Goal: Obtain resource: Download file/media

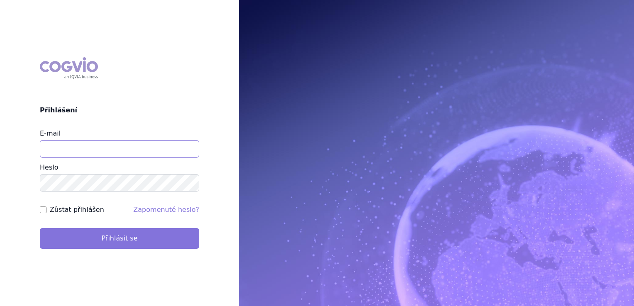
type input "jirihla@seznam.cz"
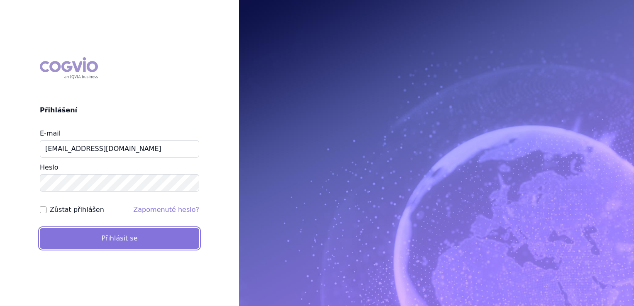
click at [118, 235] on button "Přihlásit se" at bounding box center [119, 238] width 159 height 21
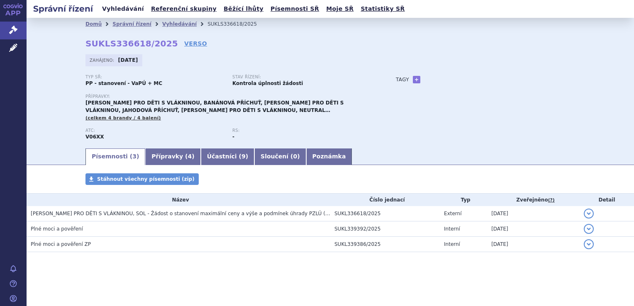
click at [126, 10] on link "Vyhledávání" at bounding box center [123, 8] width 47 height 11
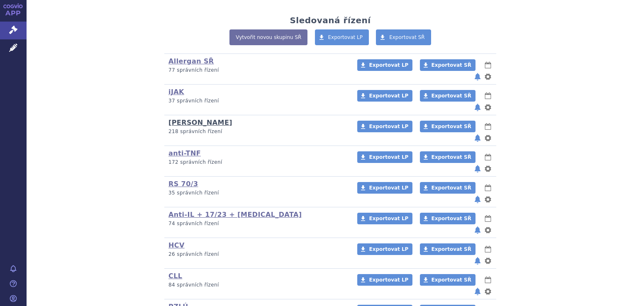
scroll to position [166, 0]
click at [431, 306] on span "Exportovat SŘ" at bounding box center [451, 310] width 40 height 6
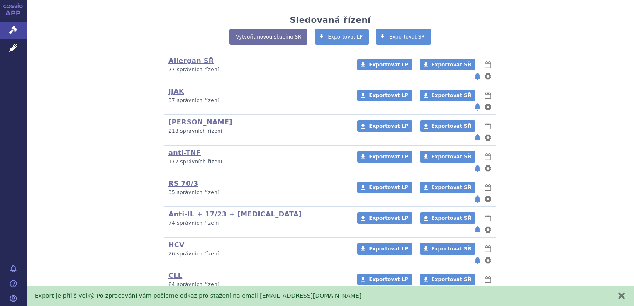
click at [620, 295] on button "zavřít" at bounding box center [621, 295] width 8 height 8
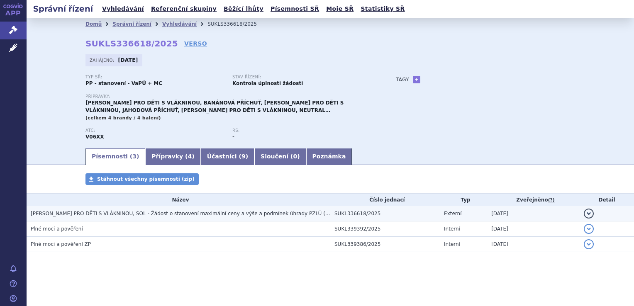
click at [91, 215] on span "[PERSON_NAME] PRO DĚTI S VLÁKNINOU, SOL - Žádost o stanovení maximální ceny a v…" at bounding box center [182, 214] width 302 height 6
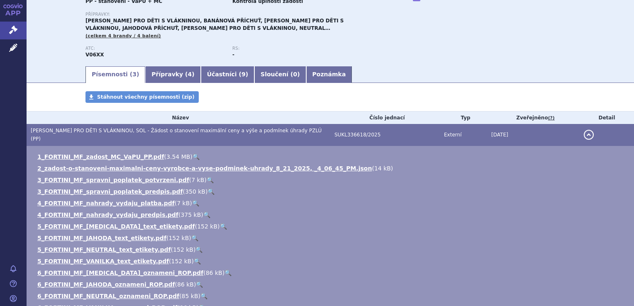
scroll to position [83, 0]
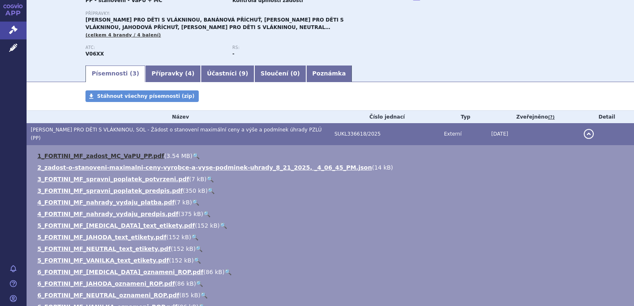
click at [134, 153] on link "1_FORTINI_MF_zadost_MC_VaPU_PP.pdf" at bounding box center [100, 156] width 127 height 7
